Goal: Download file/media

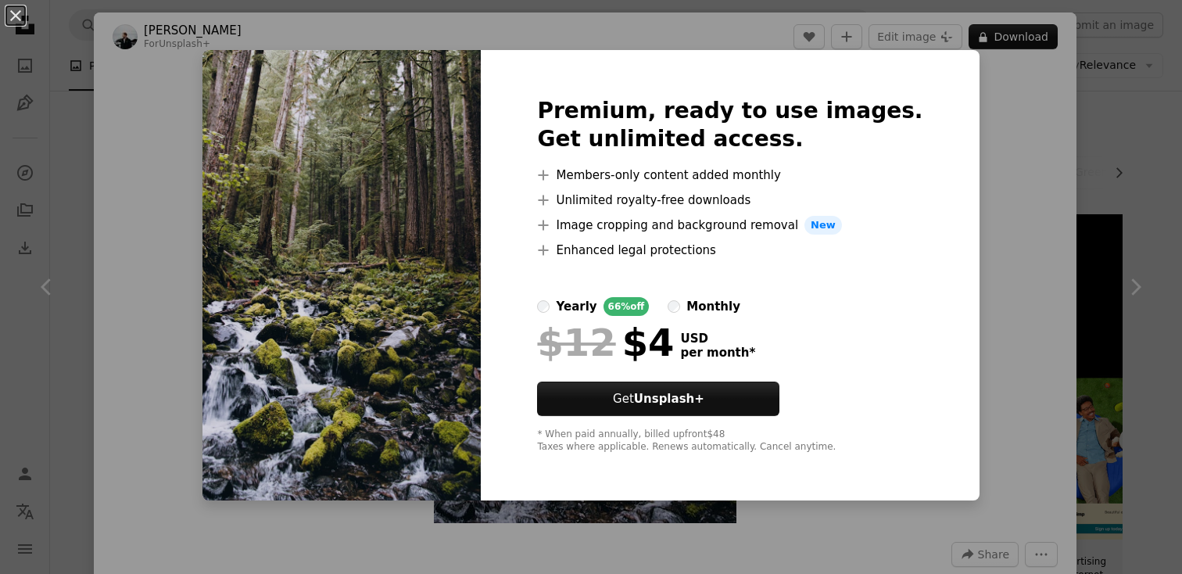
scroll to position [1574, 0]
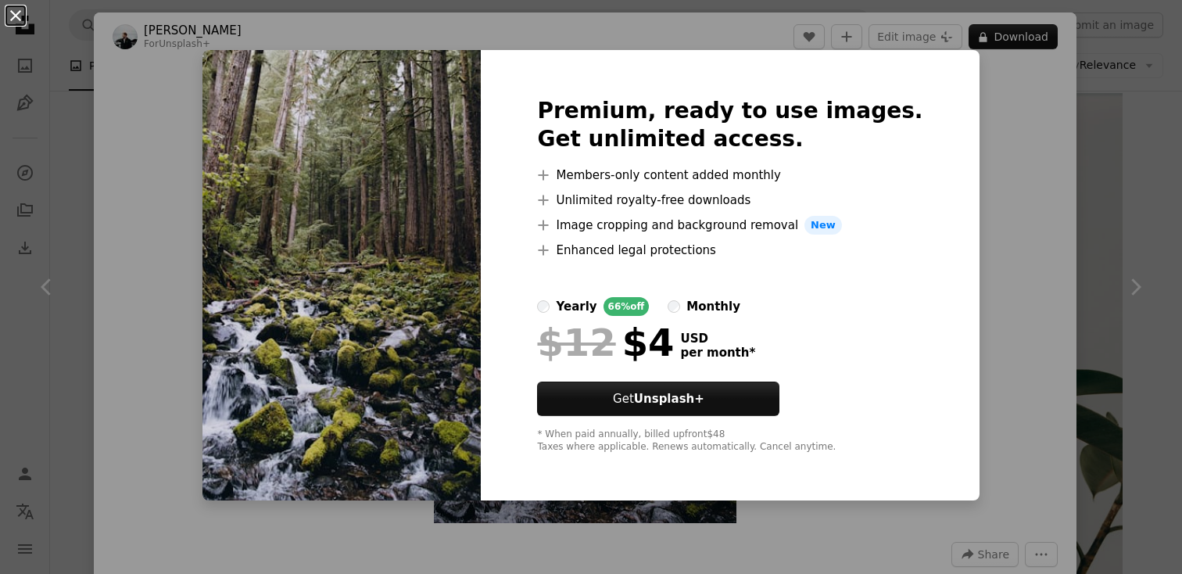
click at [19, 16] on button "An X shape" at bounding box center [15, 15] width 19 height 19
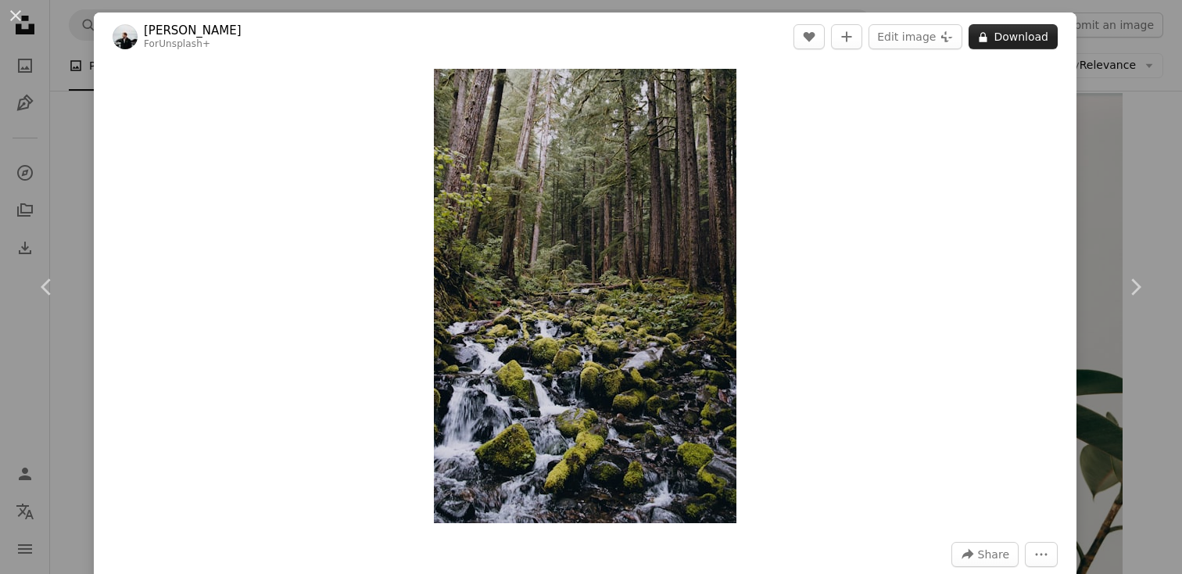
click at [985, 40] on button "A lock Download" at bounding box center [1012, 36] width 89 height 25
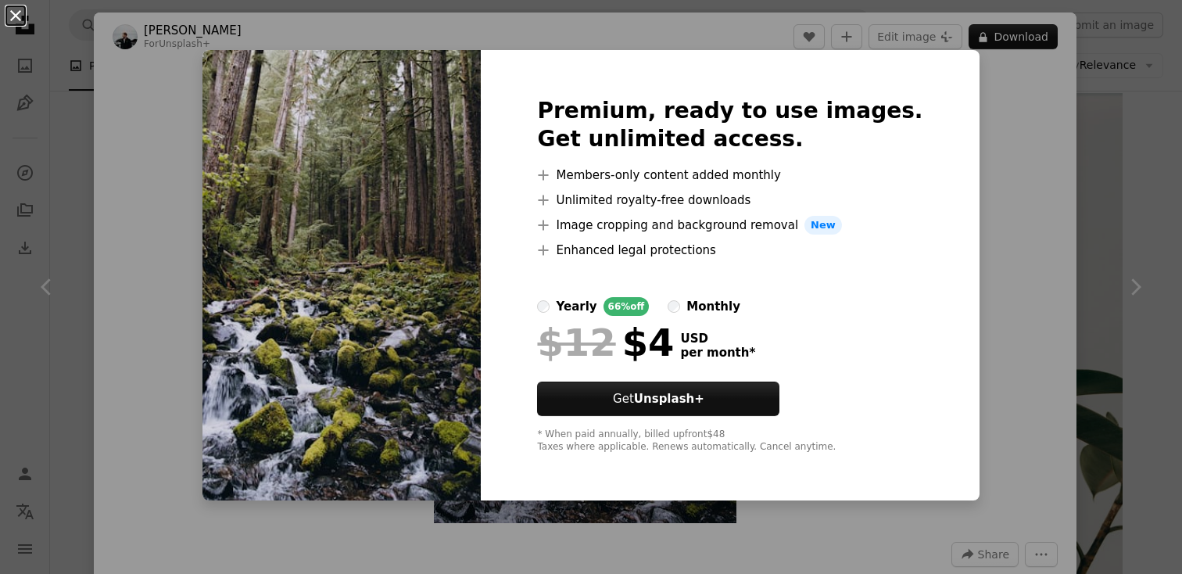
click at [11, 18] on button "An X shape" at bounding box center [15, 15] width 19 height 19
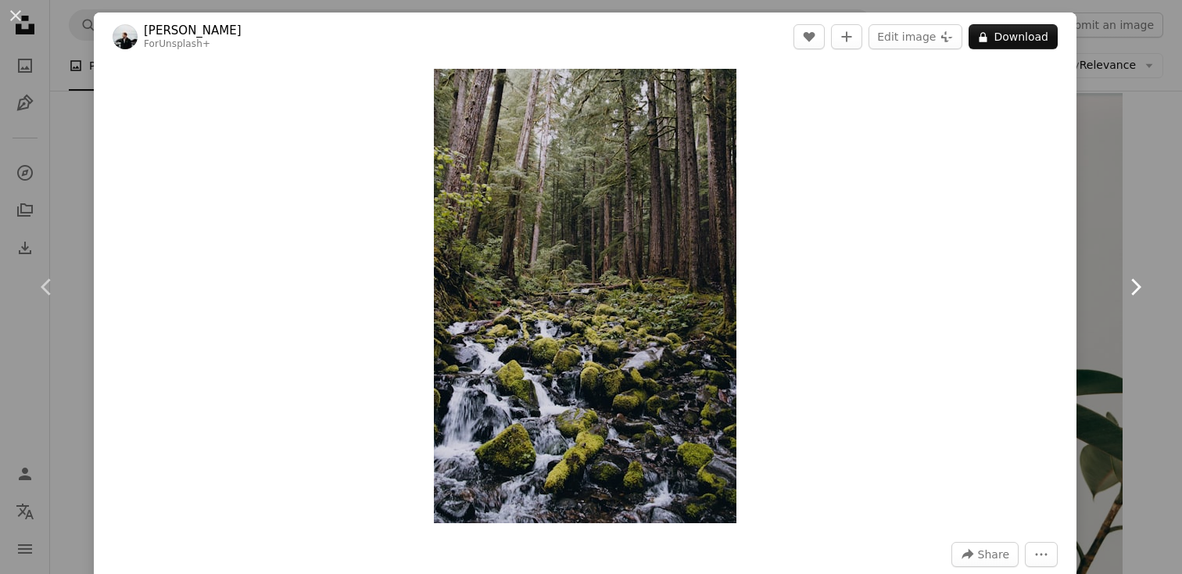
click at [1125, 270] on link "Chevron right" at bounding box center [1135, 287] width 94 height 150
